Goal: Feedback & Contribution: Leave review/rating

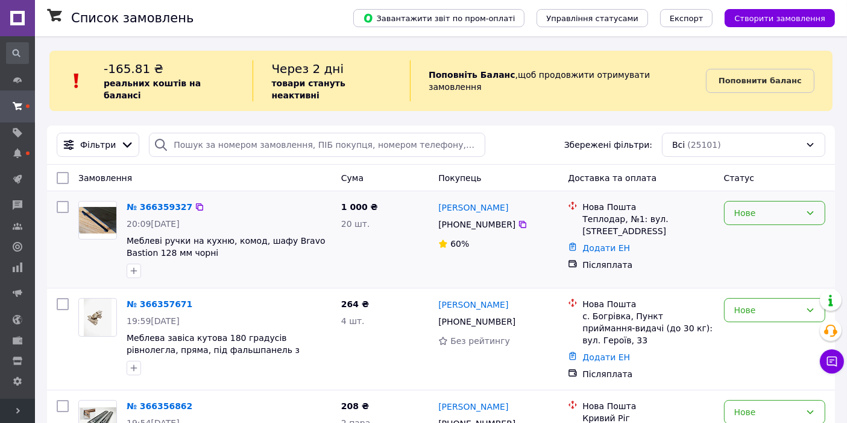
click at [774, 206] on div "Нове" at bounding box center [767, 212] width 66 height 13
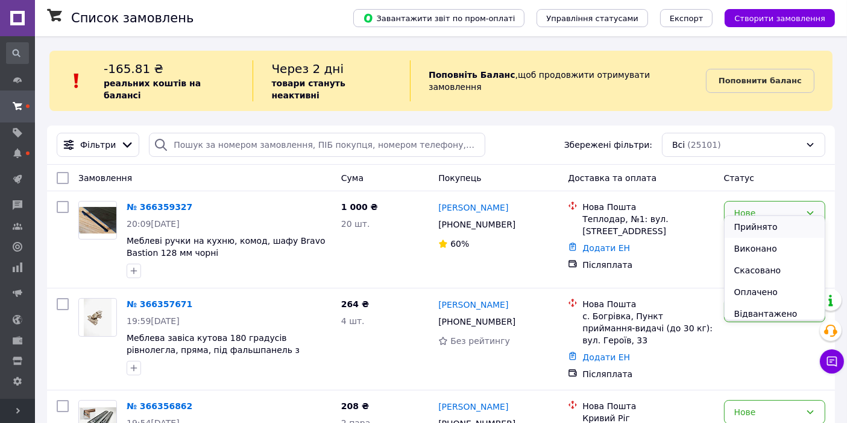
click at [766, 225] on li "Прийнято" at bounding box center [774, 227] width 100 height 22
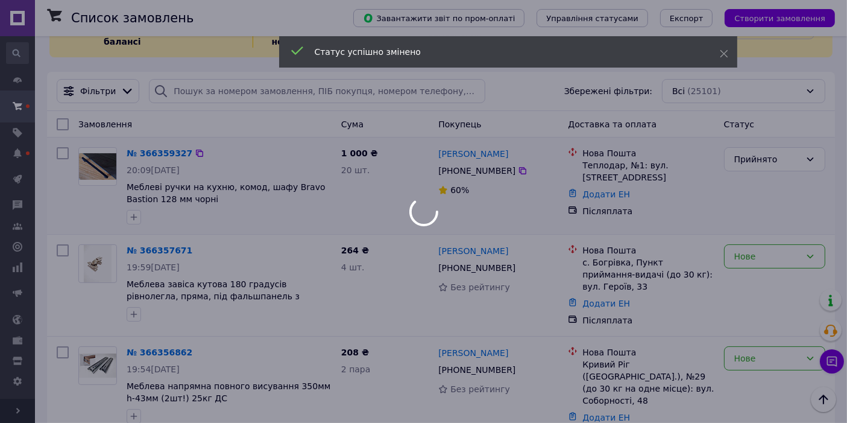
scroll to position [45, 0]
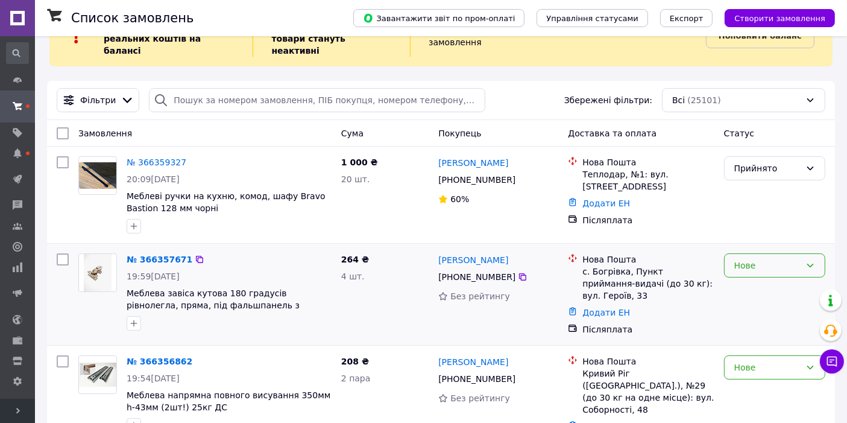
click at [727, 256] on div "Нове" at bounding box center [774, 265] width 101 height 24
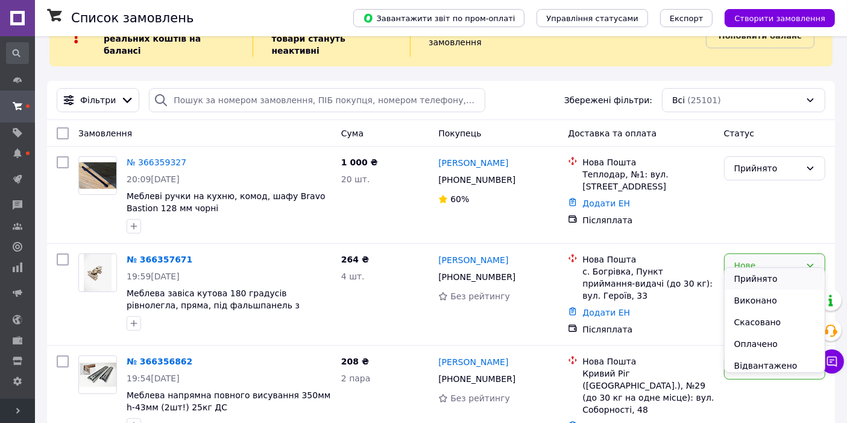
click at [738, 277] on li "Прийнято" at bounding box center [774, 279] width 100 height 22
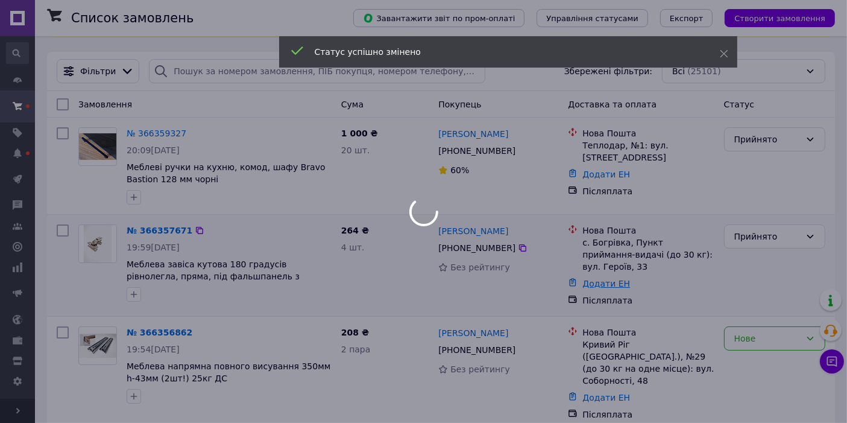
scroll to position [134, 0]
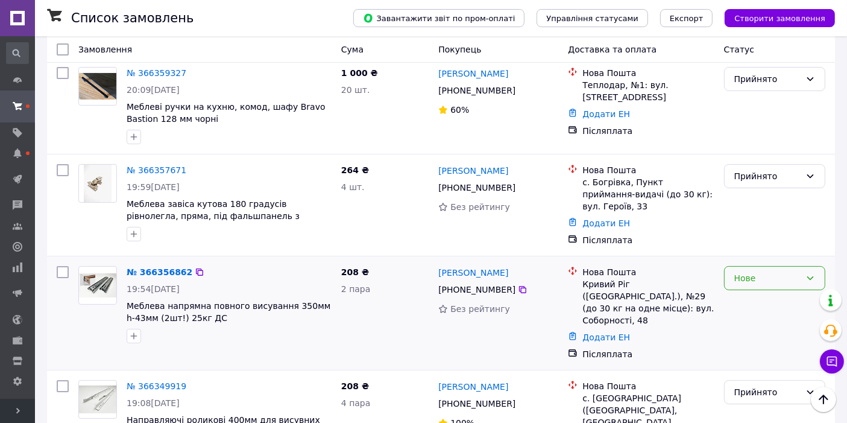
click at [765, 271] on div "Нове" at bounding box center [767, 277] width 66 height 13
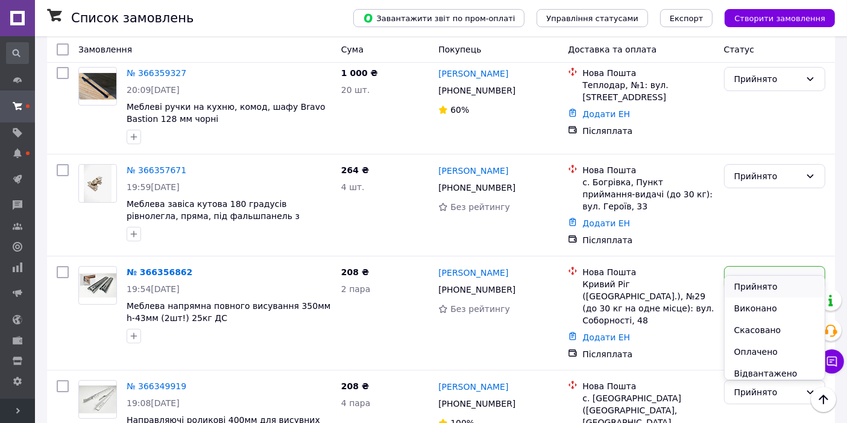
click at [762, 292] on li "Прийнято" at bounding box center [774, 286] width 100 height 22
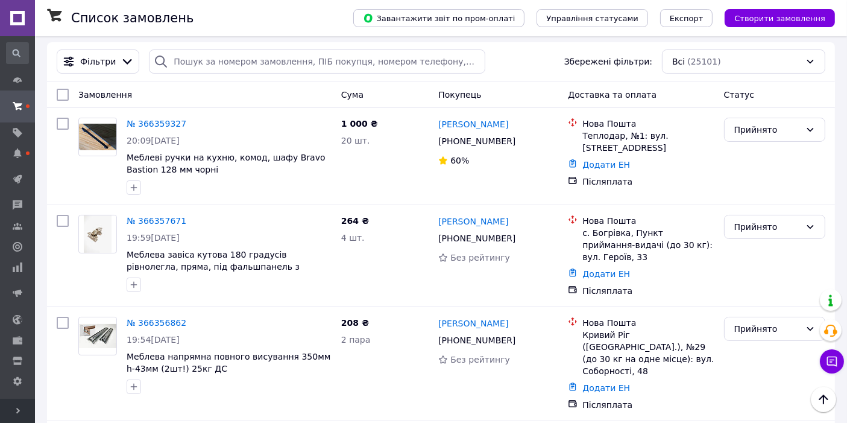
scroll to position [0, 0]
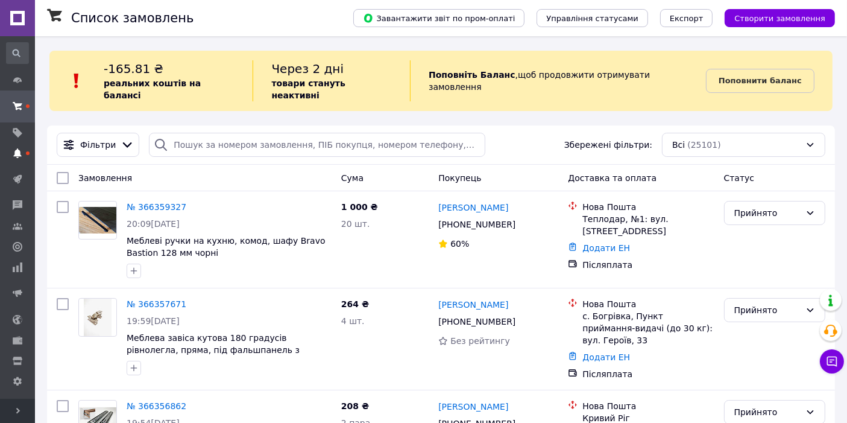
click at [15, 157] on icon at bounding box center [18, 153] width 10 height 10
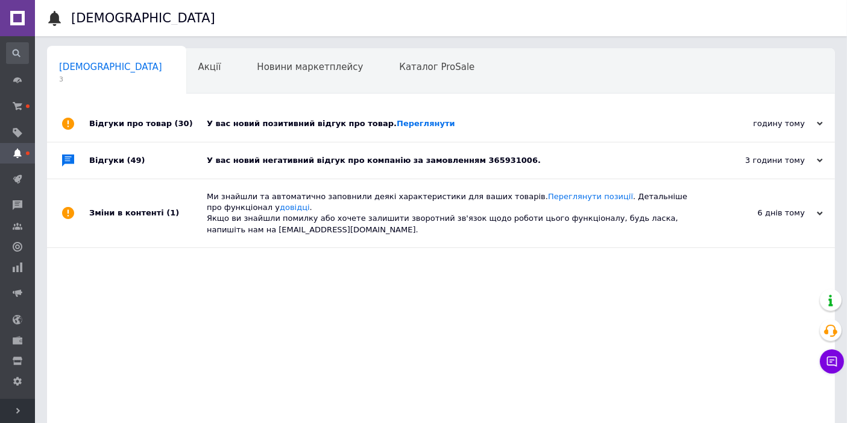
click at [790, 162] on div "3 години тому" at bounding box center [762, 160] width 121 height 11
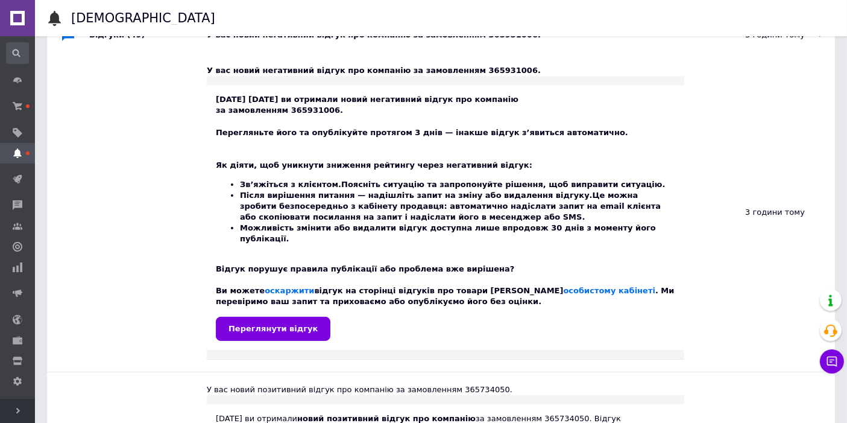
scroll to position [134, 0]
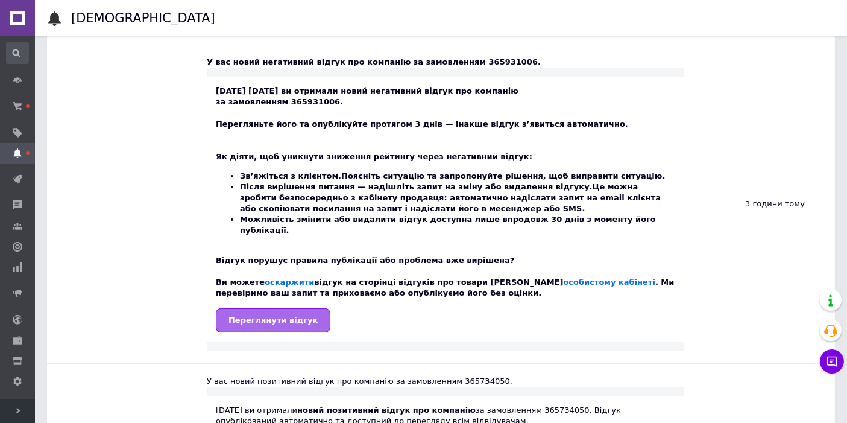
click at [286, 315] on span "Переглянути відгук" at bounding box center [272, 319] width 89 height 9
click at [279, 315] on span "Переглянути відгук" at bounding box center [272, 319] width 89 height 9
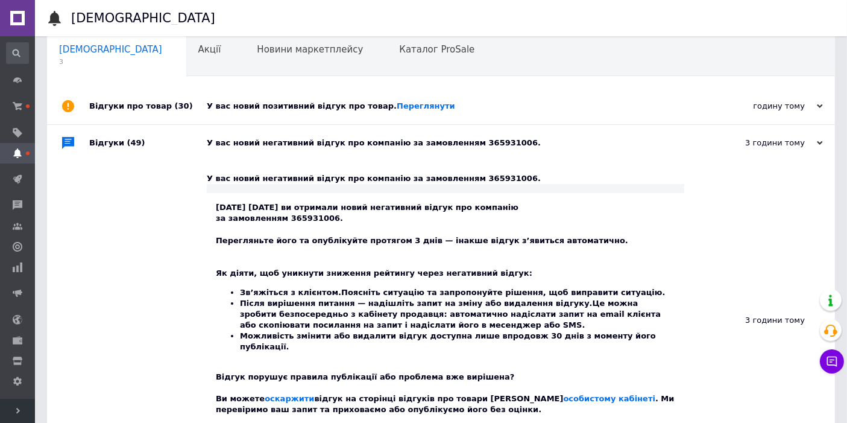
scroll to position [0, 0]
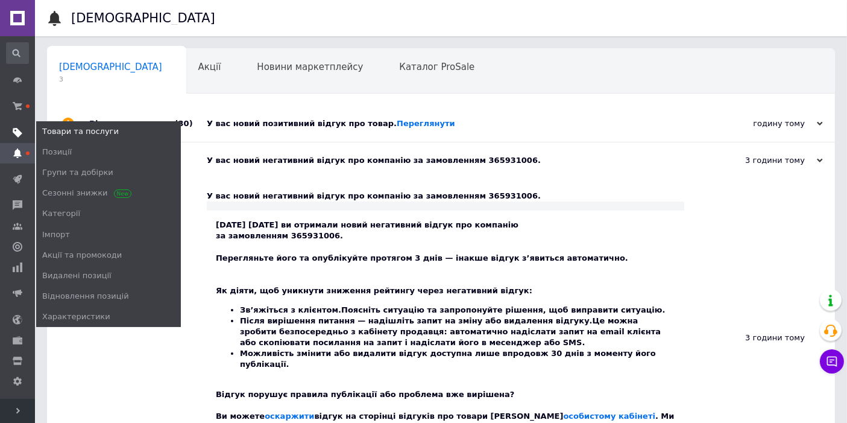
click at [9, 128] on span at bounding box center [17, 132] width 35 height 11
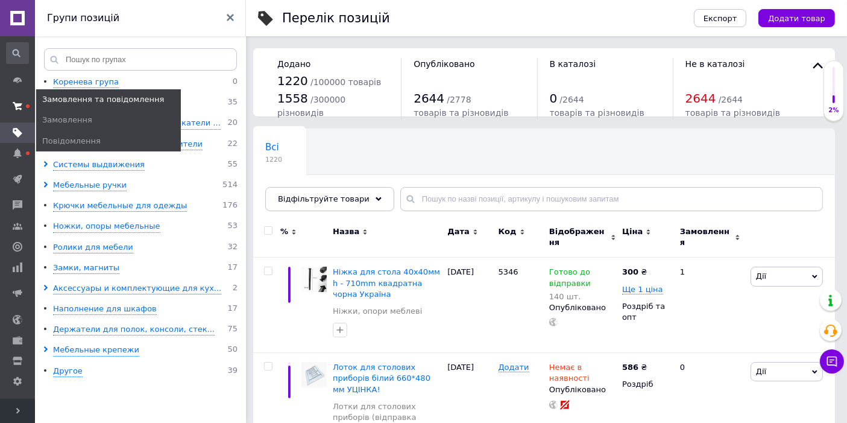
click at [22, 110] on span at bounding box center [17, 106] width 35 height 22
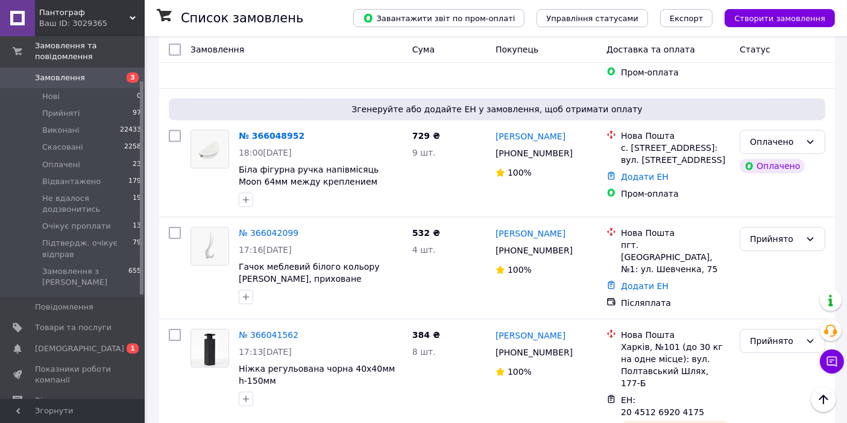
scroll to position [134, 0]
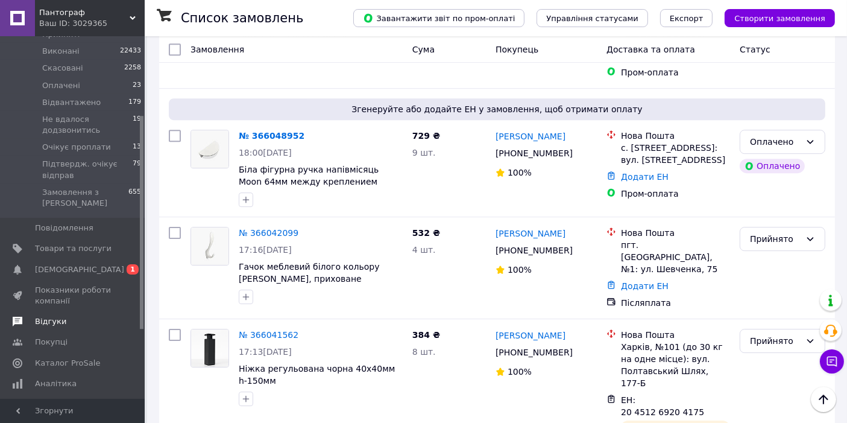
click at [46, 316] on span "Відгуки" at bounding box center [50, 321] width 31 height 11
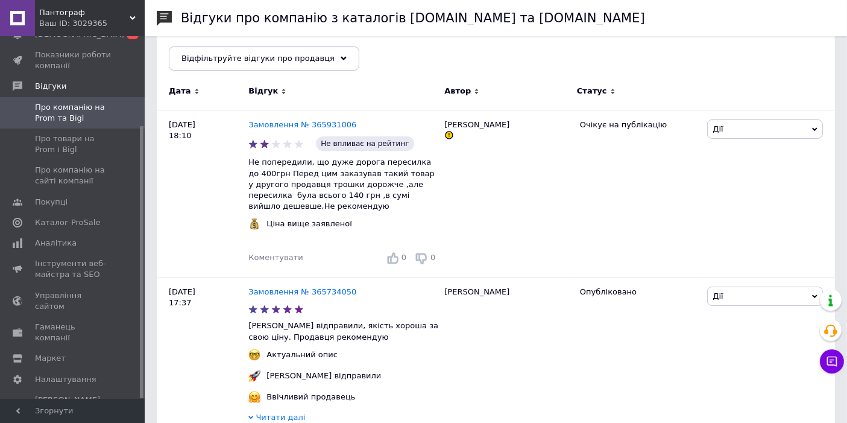
scroll to position [178, 0]
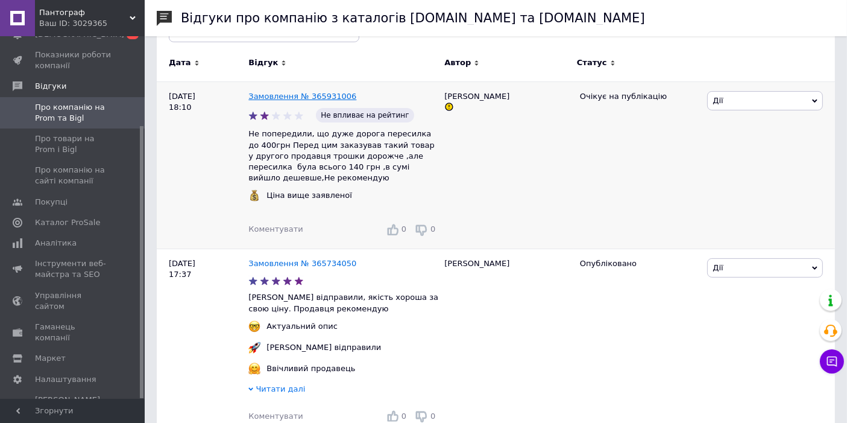
click at [288, 96] on link "Замовлення № 365931006" at bounding box center [302, 96] width 108 height 9
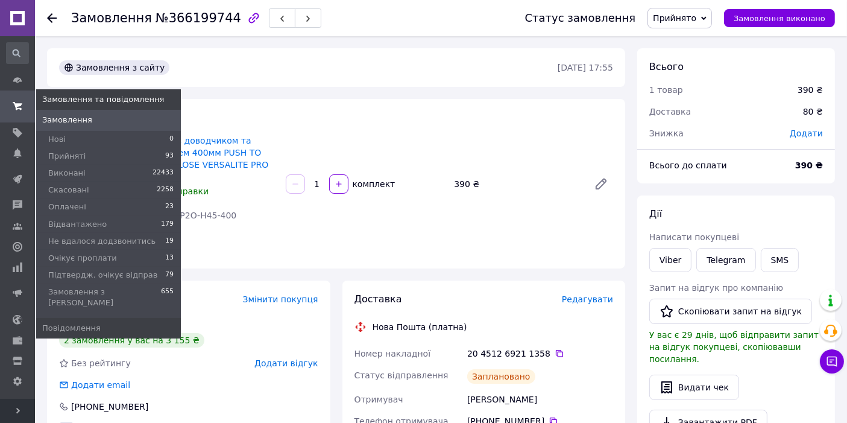
click at [14, 104] on icon at bounding box center [18, 106] width 10 height 10
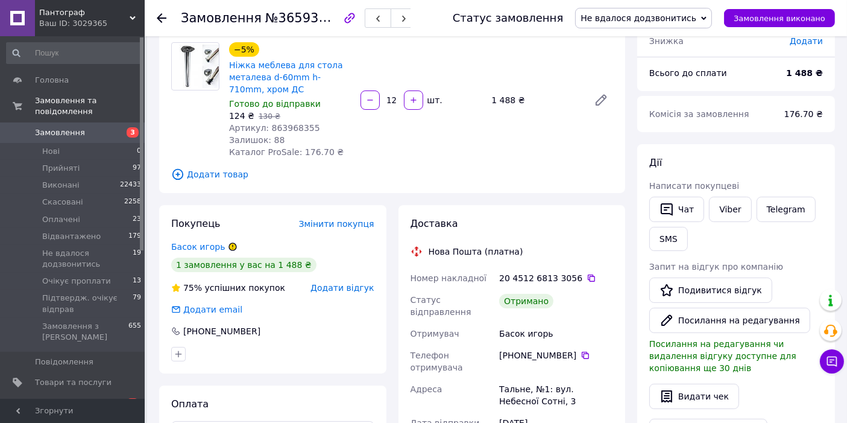
scroll to position [178, 0]
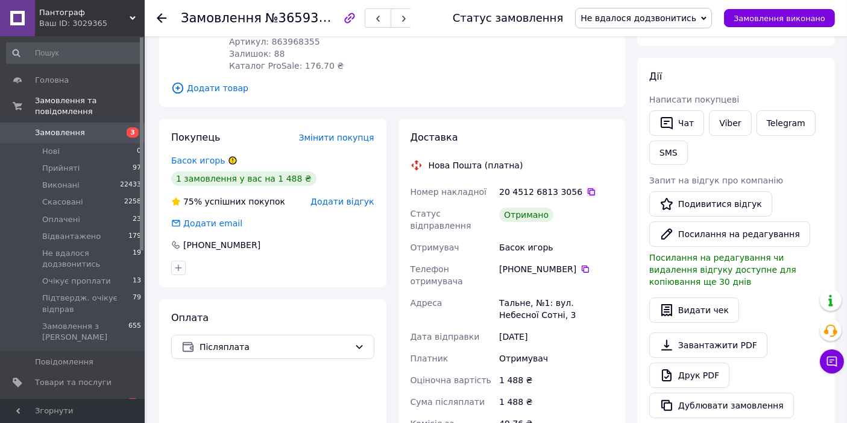
click at [586, 188] on icon at bounding box center [591, 192] width 10 height 10
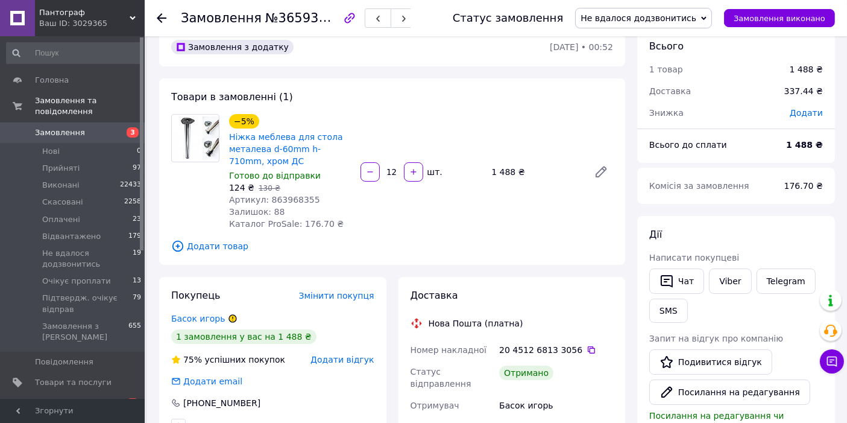
scroll to position [0, 0]
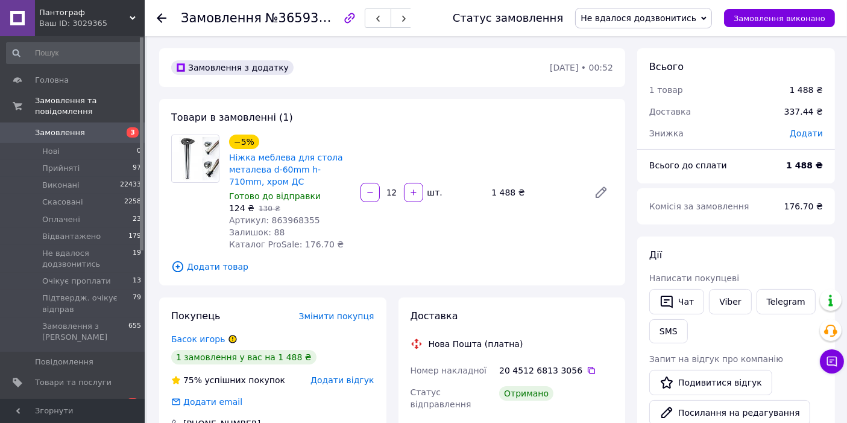
click at [103, 393] on link "Сповіщення 0 1" at bounding box center [74, 403] width 148 height 20
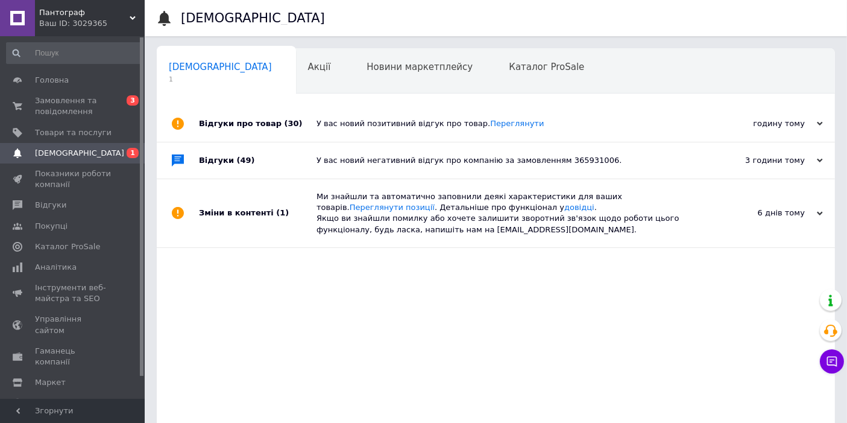
click at [778, 158] on div "3 години тому" at bounding box center [762, 160] width 121 height 11
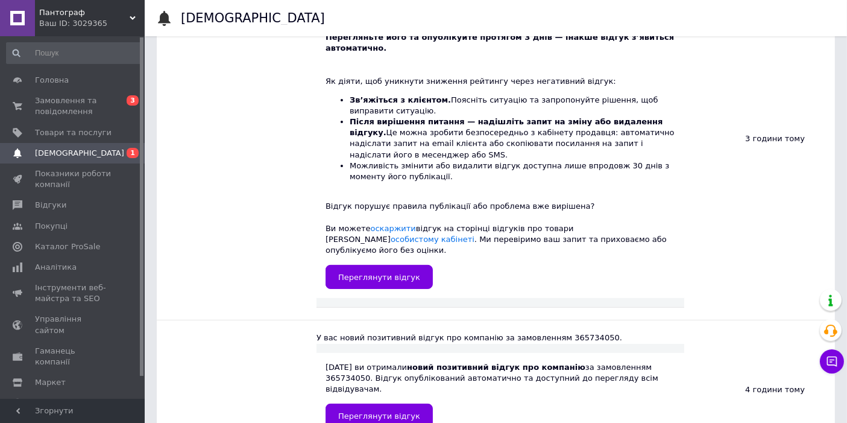
scroll to position [223, 0]
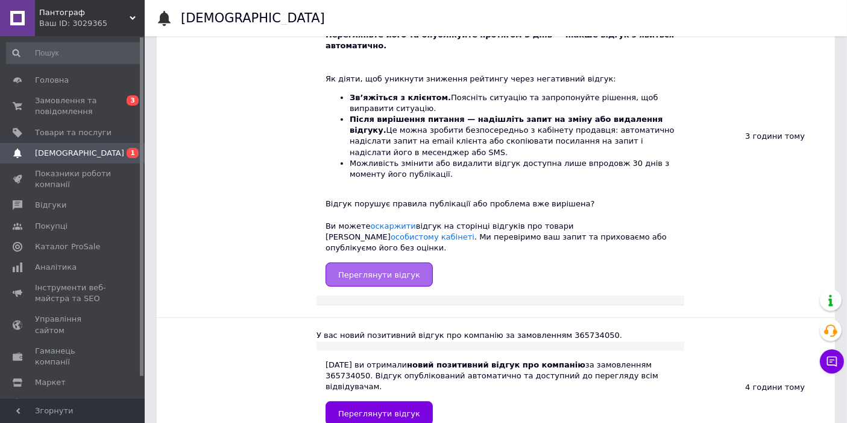
click at [389, 270] on span "Переглянути відгук" at bounding box center [379, 274] width 82 height 9
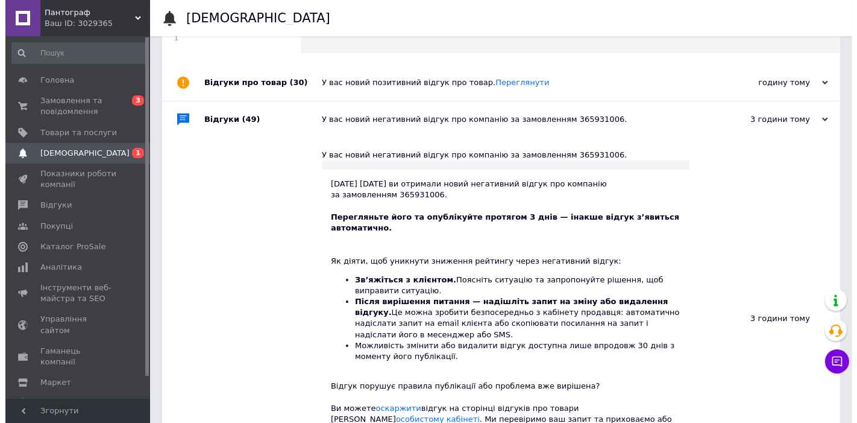
scroll to position [0, 0]
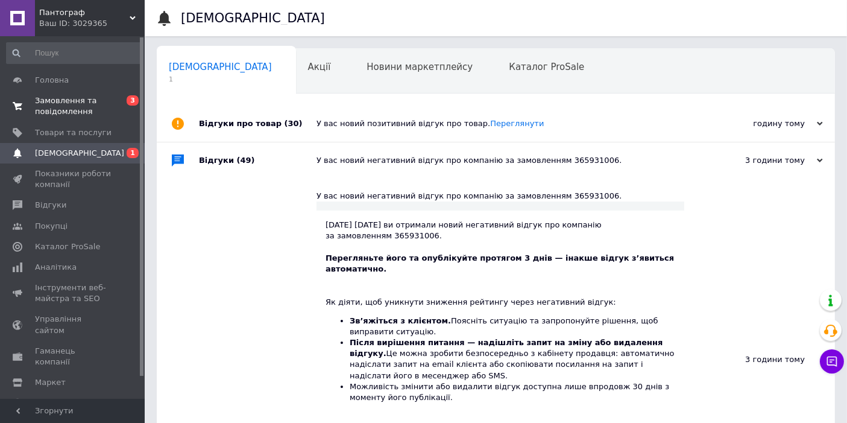
click at [54, 99] on span "Замовлення та повідомлення" at bounding box center [73, 106] width 77 height 22
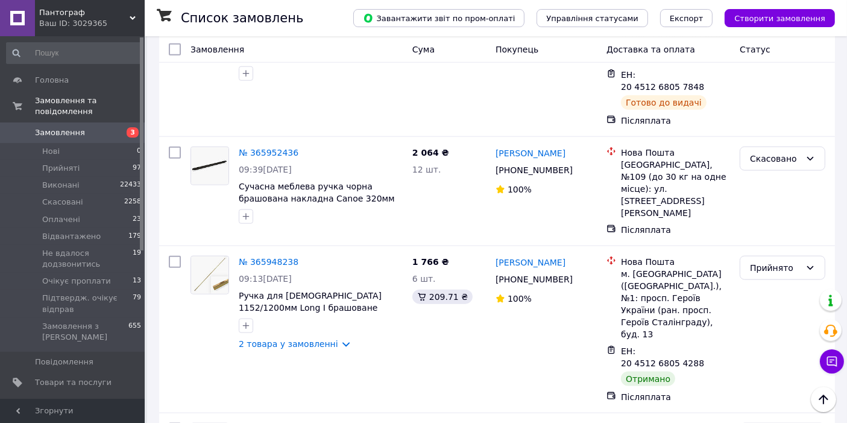
scroll to position [5982, 0]
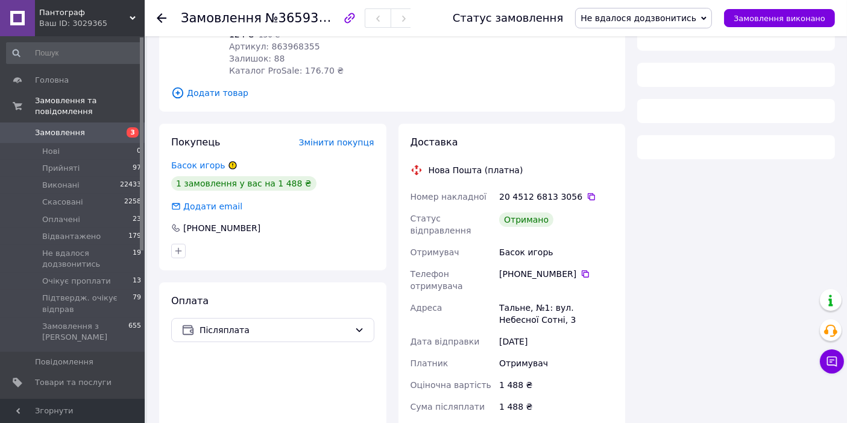
scroll to position [178, 0]
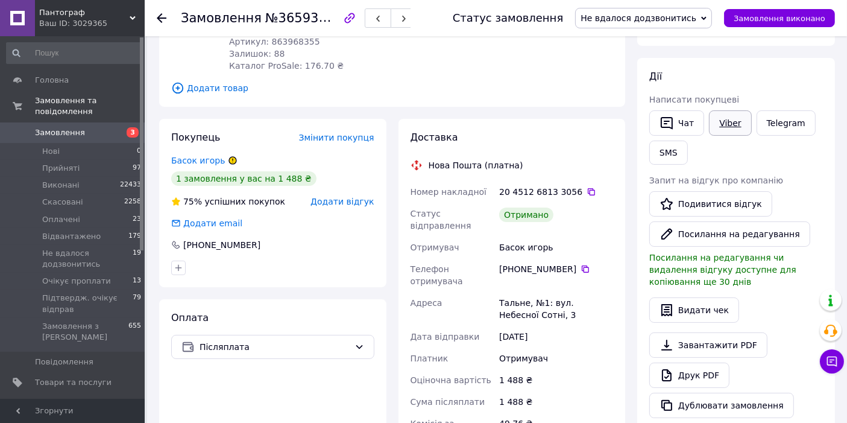
click at [727, 121] on link "Viber" at bounding box center [730, 122] width 42 height 25
click at [196, 164] on link "Басок игорь" at bounding box center [198, 161] width 54 height 10
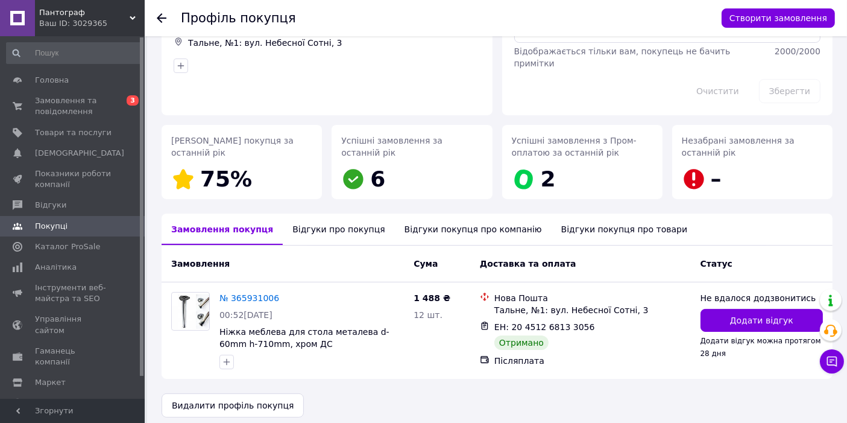
scroll to position [103, 0]
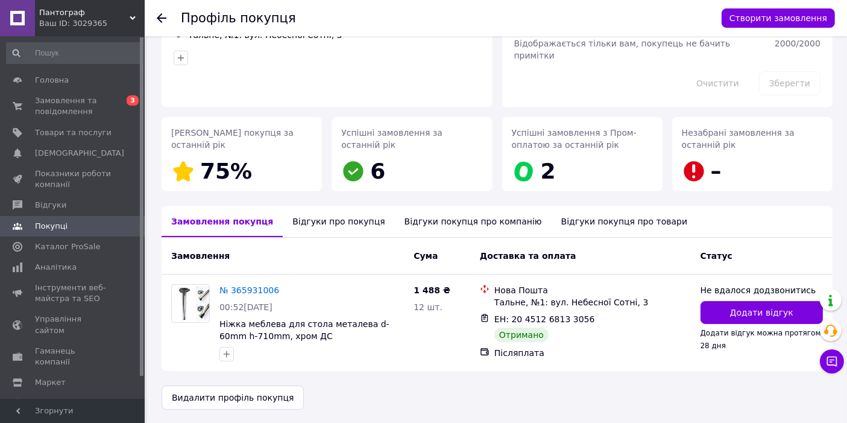
click at [303, 221] on div "Відгуки про покупця" at bounding box center [339, 221] width 112 height 31
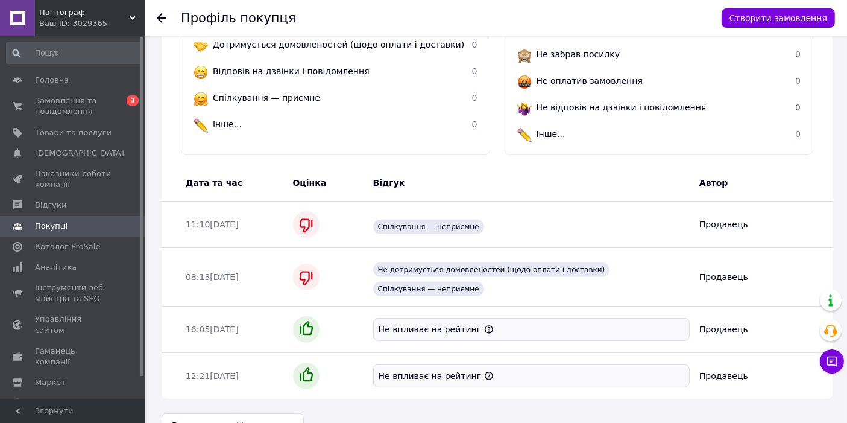
scroll to position [433, 0]
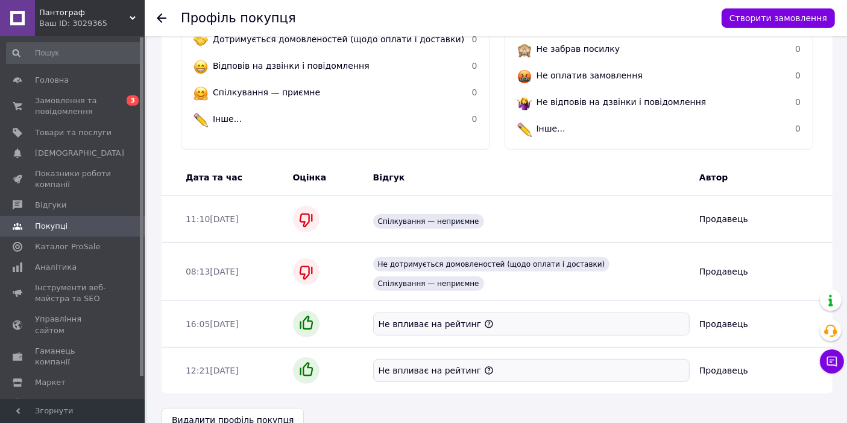
click at [166, 14] on icon at bounding box center [162, 18] width 10 height 10
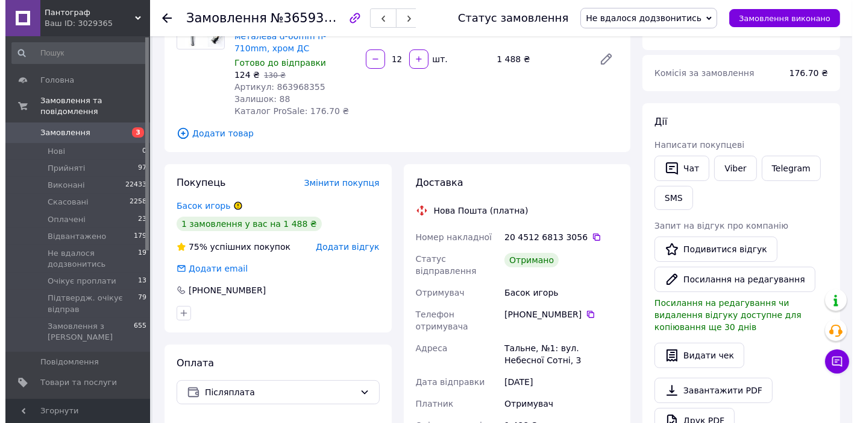
scroll to position [134, 0]
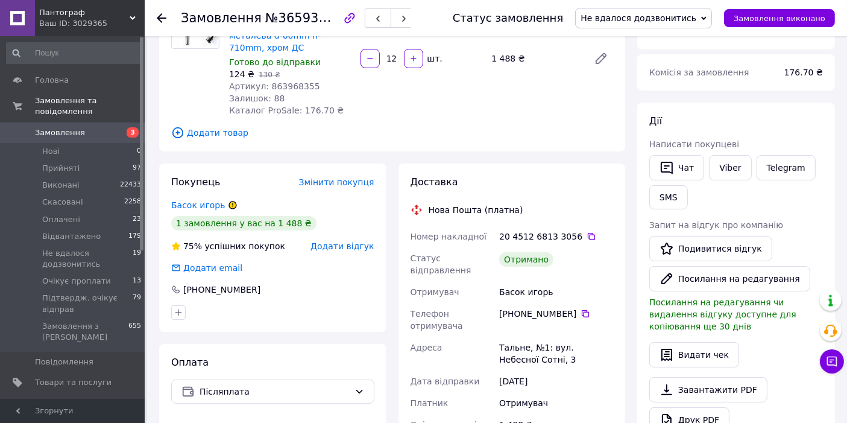
click at [352, 245] on span "Додати відгук" at bounding box center [341, 246] width 63 height 10
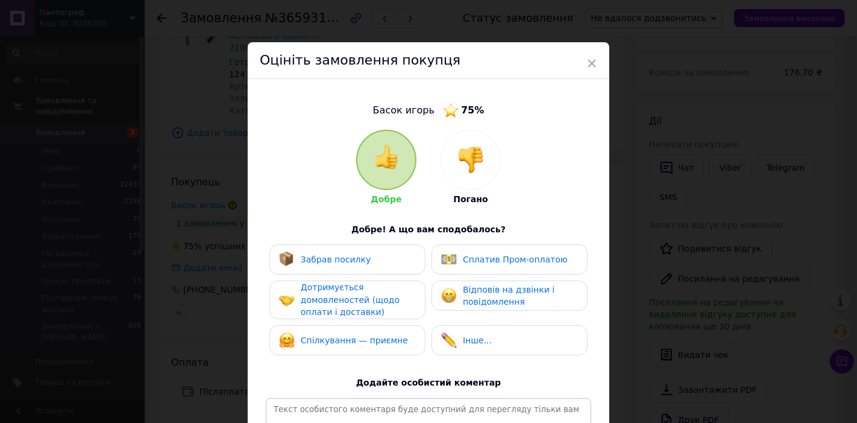
click at [463, 155] on img at bounding box center [470, 159] width 27 height 27
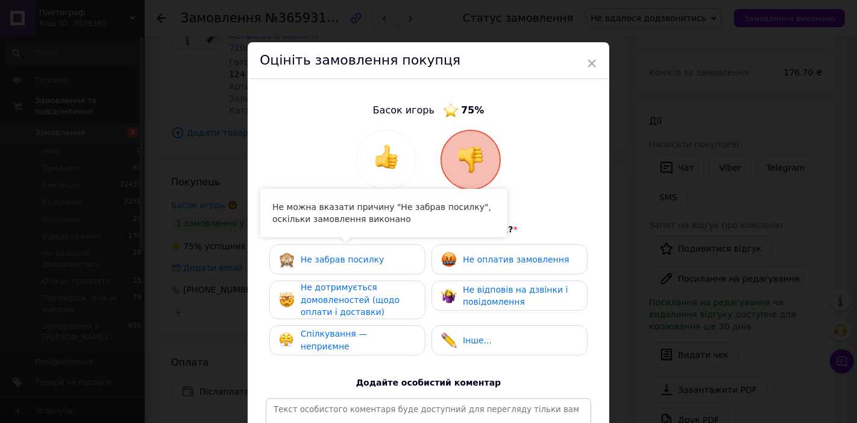
click at [345, 340] on span "Спілкування — неприємне" at bounding box center [334, 339] width 67 height 22
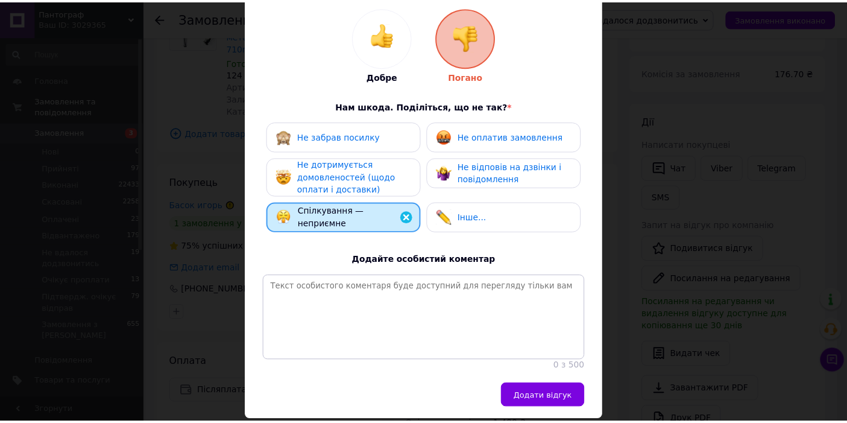
scroll to position [174, 0]
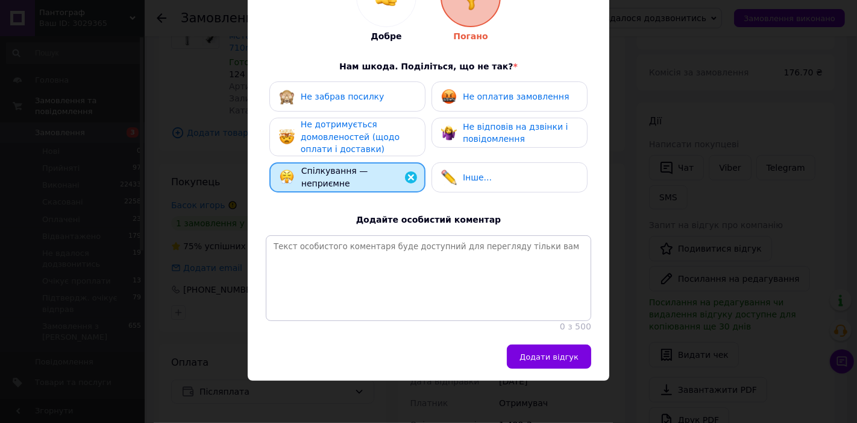
click at [568, 357] on span "Додати відгук" at bounding box center [549, 356] width 59 height 9
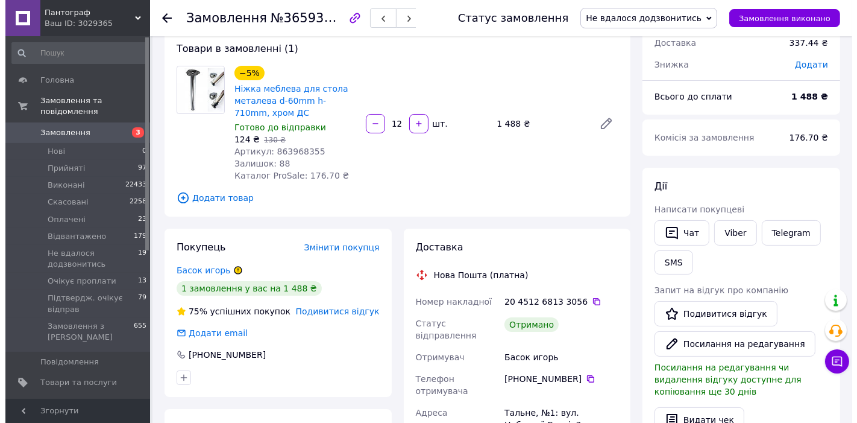
scroll to position [0, 0]
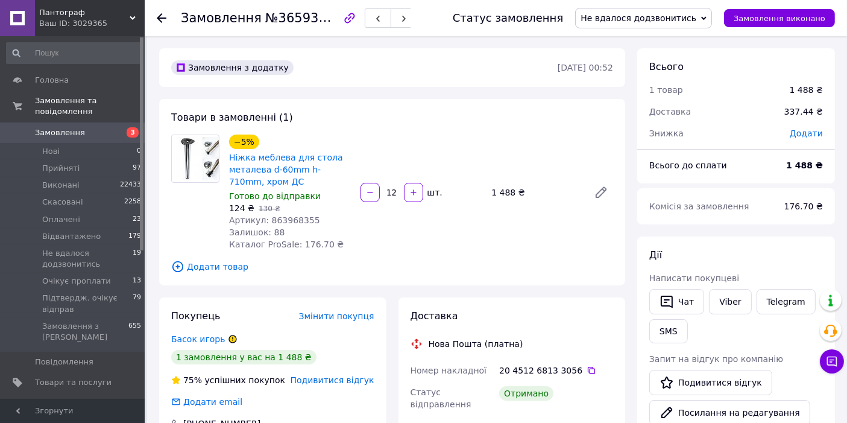
click at [159, 15] on use at bounding box center [162, 18] width 10 height 10
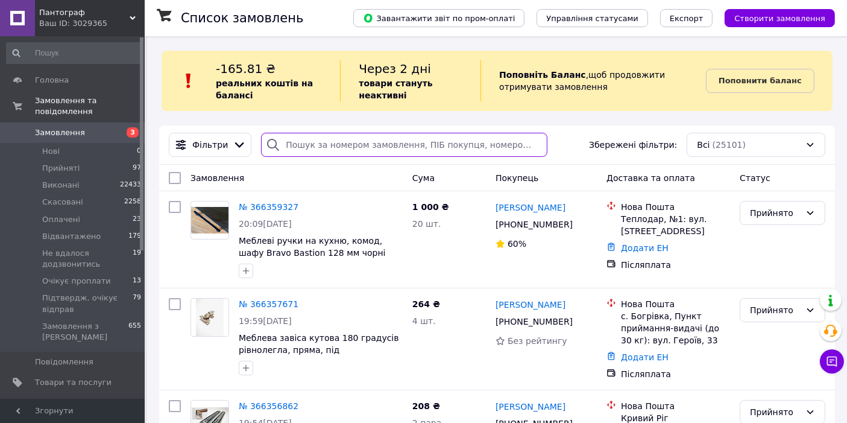
click at [342, 155] on input "search" at bounding box center [404, 145] width 286 height 24
type input "[PERSON_NAME]"
